Goal: Obtain resource: Download file/media

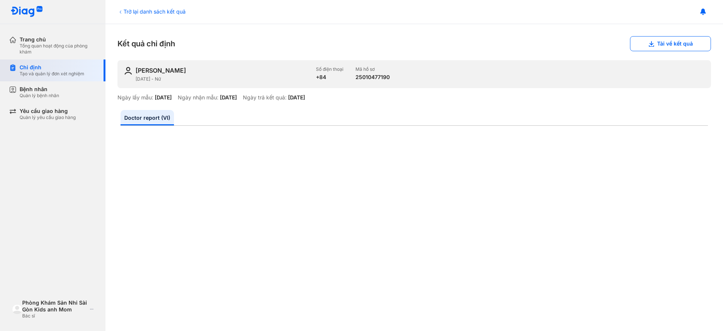
click at [49, 76] on div "Tạo và quản lý đơn xét nghiệm" at bounding box center [52, 74] width 65 height 6
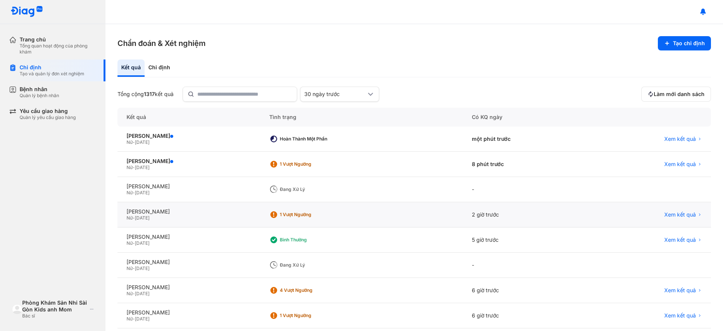
click at [177, 216] on div "Nữ - 16/06/1997" at bounding box center [189, 218] width 125 height 6
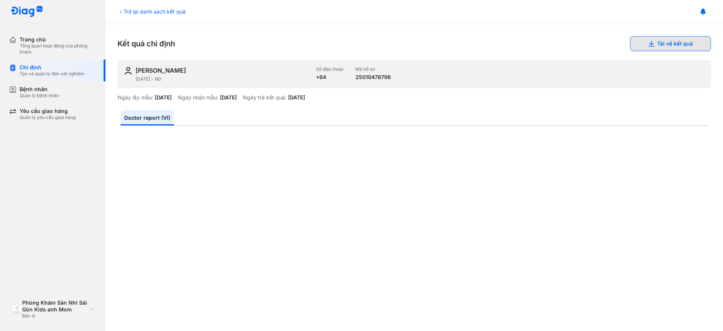
click at [664, 40] on button "Tải về kết quả" at bounding box center [670, 43] width 81 height 15
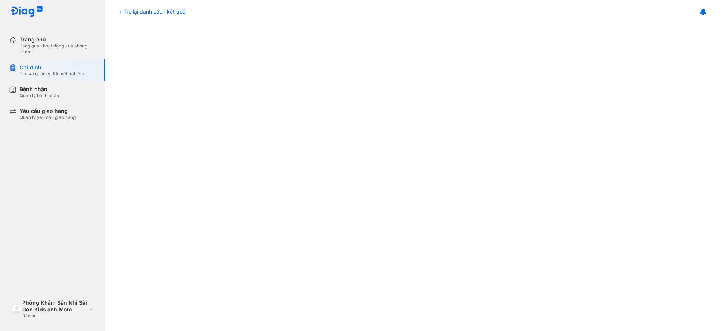
scroll to position [252, 0]
click at [57, 61] on div "Chỉ định Tạo và quản lý đơn xét nghiệm" at bounding box center [57, 71] width 96 height 22
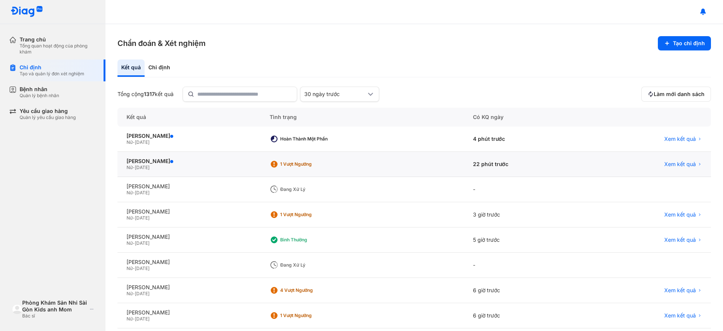
click at [252, 168] on div "Nữ - [DATE]" at bounding box center [189, 168] width 125 height 6
click at [252, 168] on div "Nữ - 22/07/2004" at bounding box center [189, 168] width 125 height 6
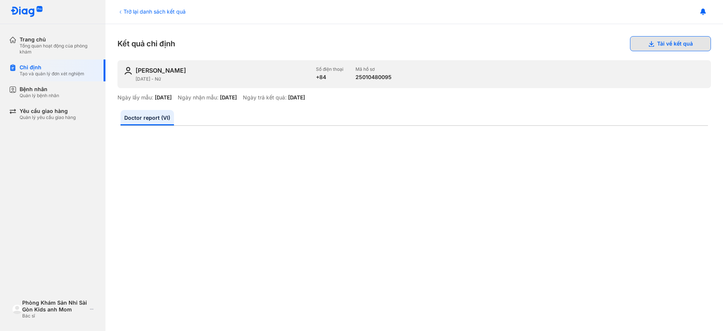
click at [652, 43] on button "Tải về kết quả" at bounding box center [670, 43] width 81 height 15
click at [53, 65] on div "Chỉ định" at bounding box center [52, 67] width 65 height 7
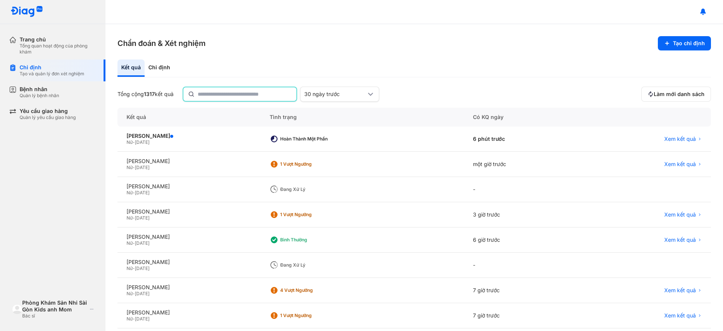
click at [215, 98] on input "text" at bounding box center [245, 94] width 94 height 14
click at [220, 96] on input "text" at bounding box center [244, 94] width 95 height 14
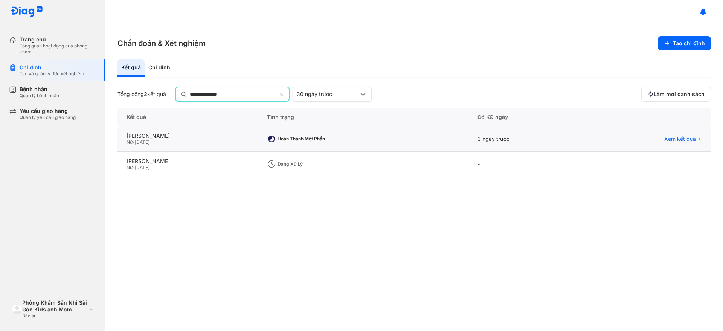
type input "**********"
click at [232, 140] on div "Nữ - 02/11/1995" at bounding box center [188, 142] width 122 height 6
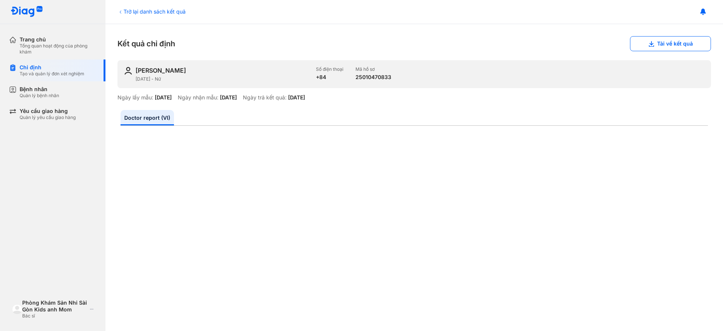
scroll to position [94, 0]
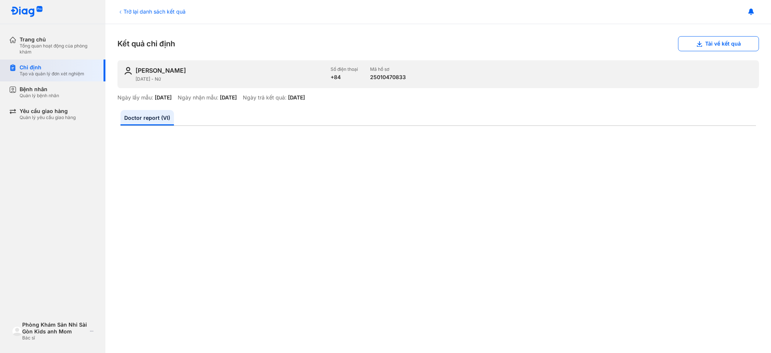
click at [43, 64] on div "Chỉ định" at bounding box center [52, 67] width 65 height 7
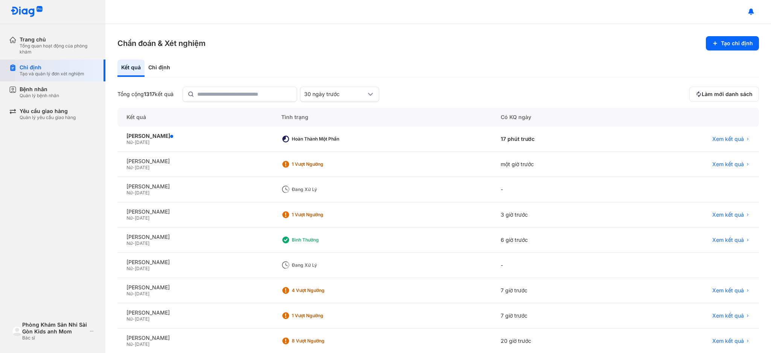
click at [55, 65] on div "Chỉ định" at bounding box center [52, 67] width 65 height 7
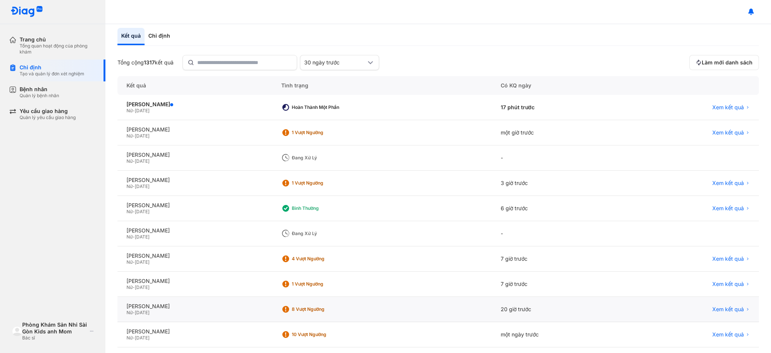
scroll to position [64, 0]
